Goal: Task Accomplishment & Management: Use online tool/utility

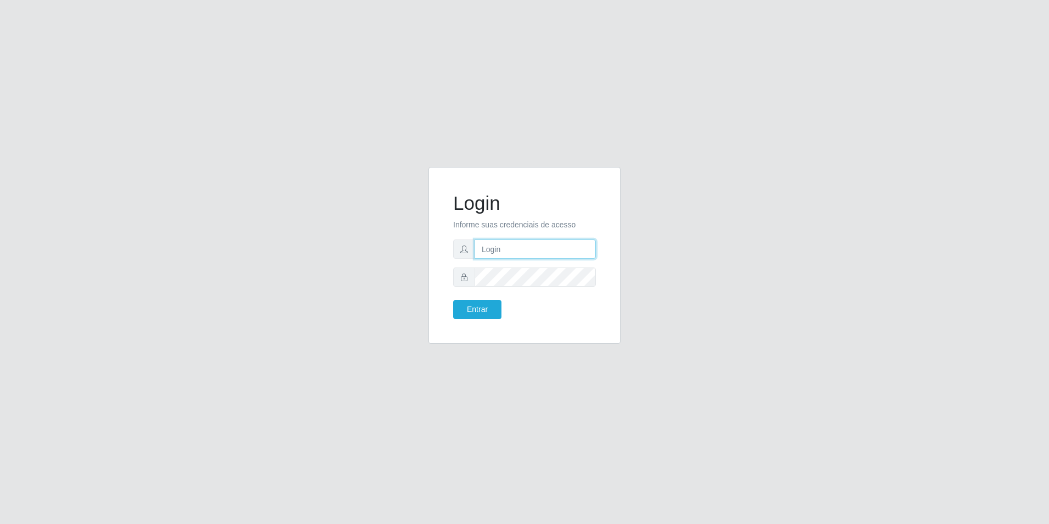
click at [536, 252] on input "text" at bounding box center [535, 248] width 121 height 19
type input "[PERSON_NAME][EMAIL_ADDRESS][DOMAIN_NAME]"
click at [453, 300] on button "Entrar" at bounding box center [477, 309] width 48 height 19
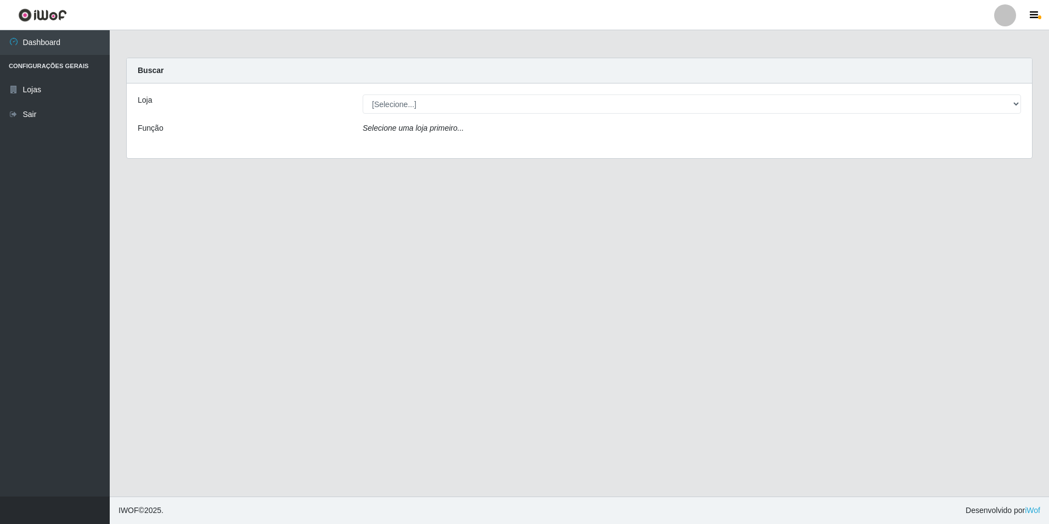
click at [738, 114] on div "Loja [Selecione...] Extrabom - Loja 51 Gaivotas Função Selecione uma loja prime…" at bounding box center [580, 120] width 906 height 75
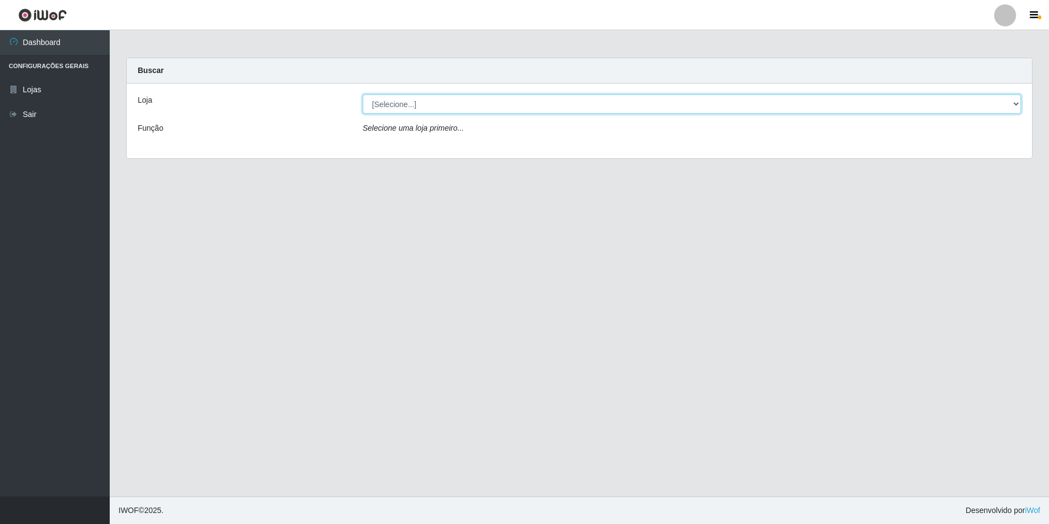
click at [701, 105] on select "[Selecione...] Extrabom - Loja 51 Gaivotas" at bounding box center [692, 103] width 659 height 19
select select "469"
click at [363, 94] on select "[Selecione...] Extrabom - Loja 51 Gaivotas" at bounding box center [692, 103] width 659 height 19
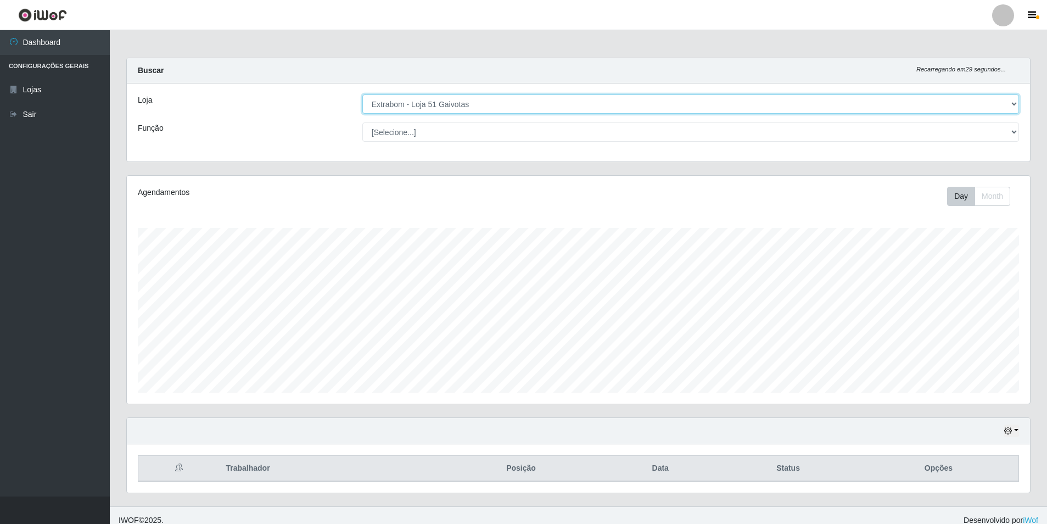
scroll to position [228, 903]
